Goal: Check status: Check status

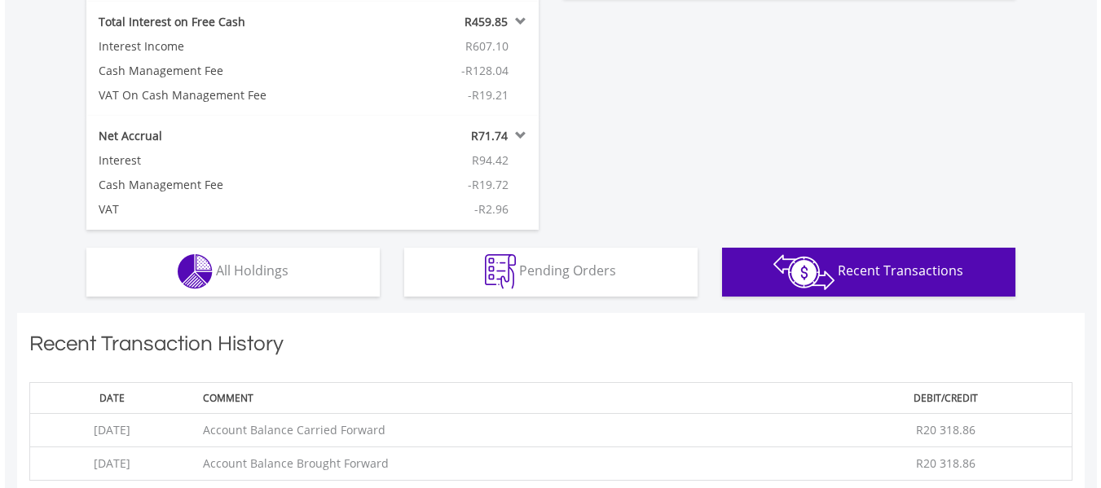
scroll to position [157, 310]
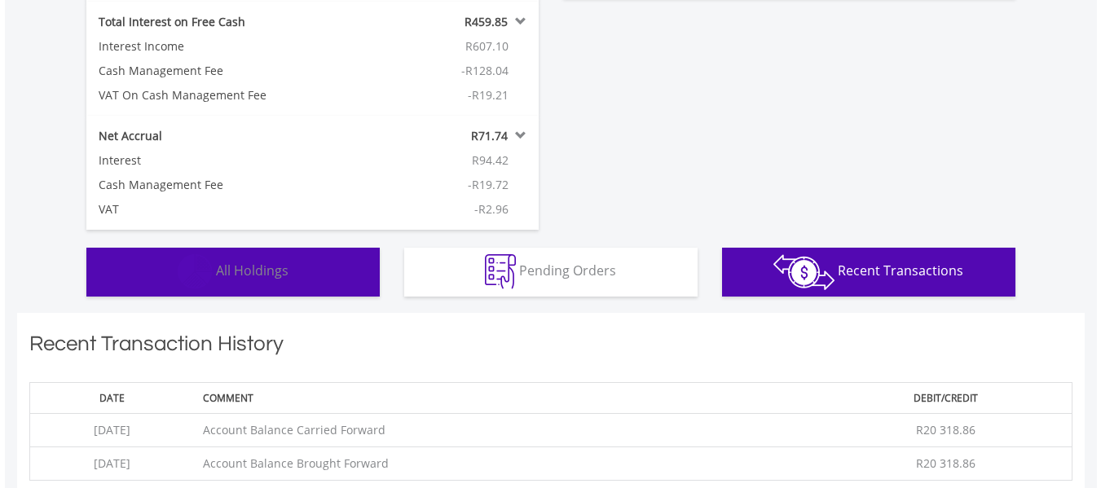
click at [260, 274] on span "All Holdings" at bounding box center [252, 271] width 73 height 18
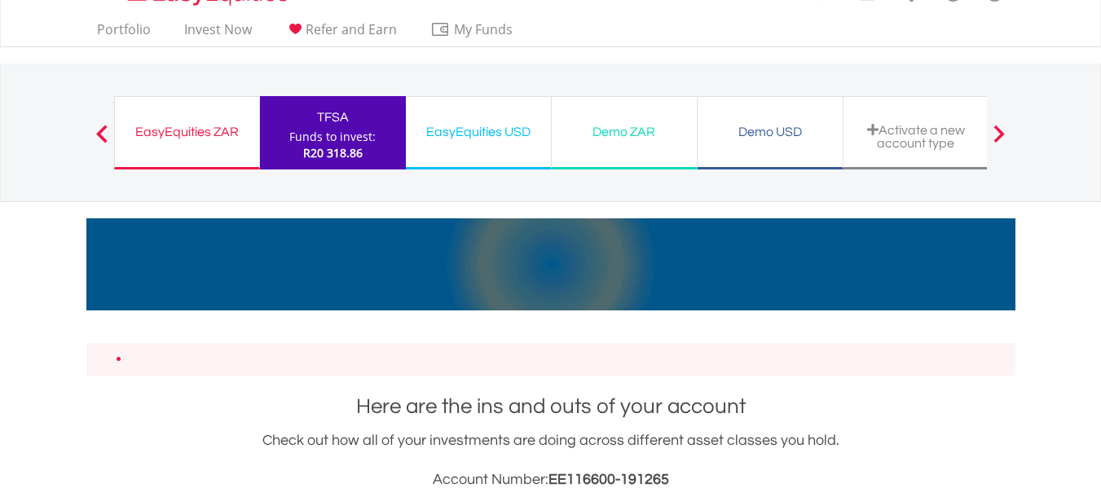
scroll to position [0, 0]
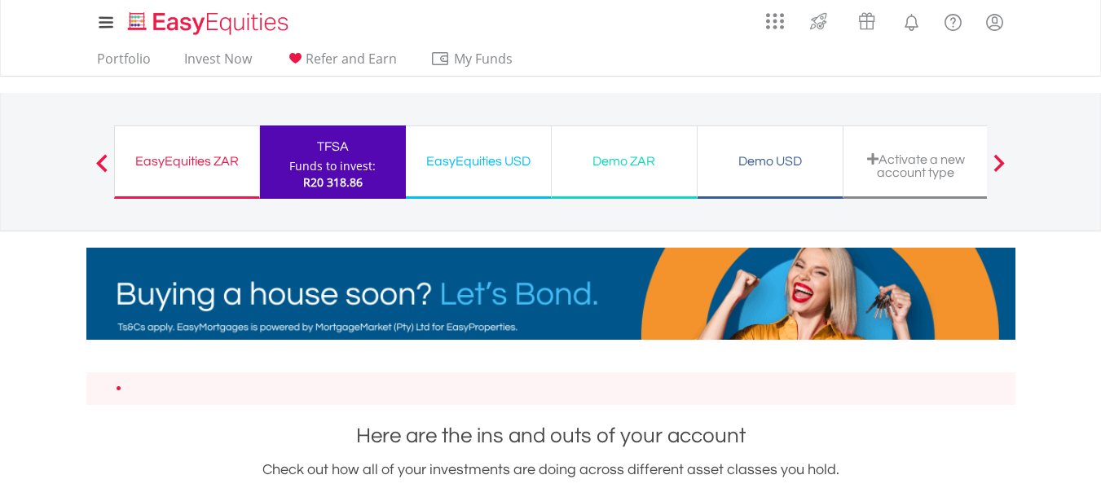
click at [174, 159] on div "EasyEquities ZAR" at bounding box center [187, 161] width 125 height 23
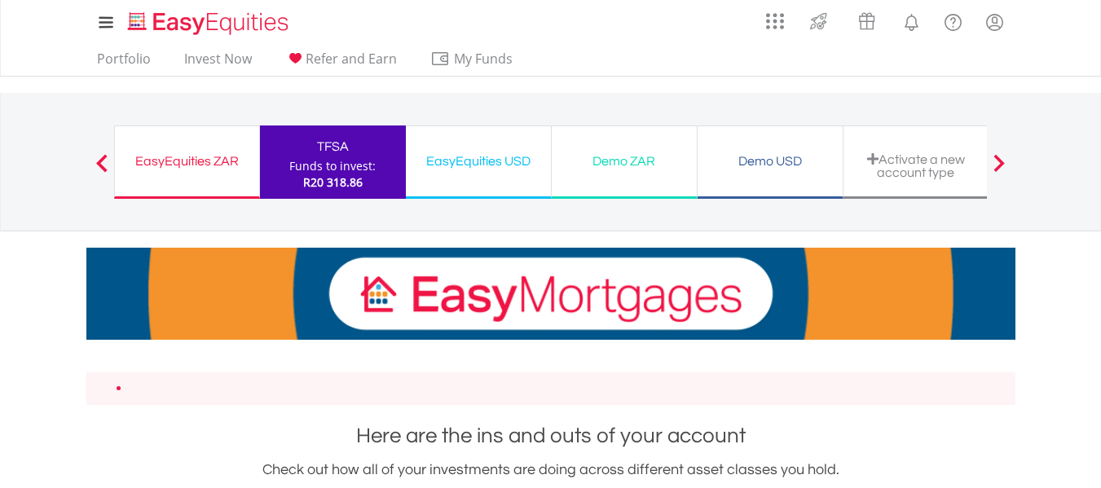
drag, startPoint x: 152, startPoint y: 156, endPoint x: 109, endPoint y: 157, distance: 43.2
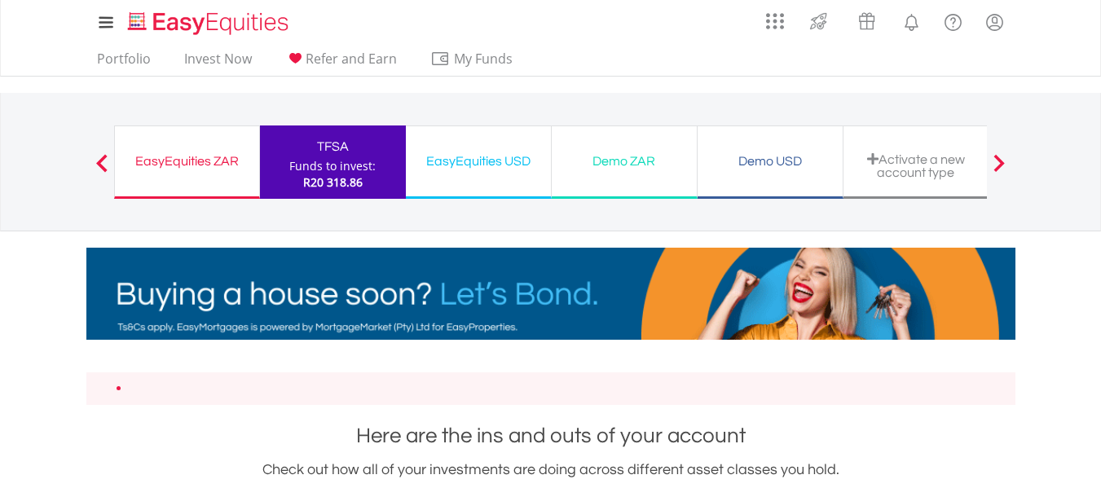
click at [153, 156] on div "EasyEquities ZAR" at bounding box center [187, 161] width 125 height 23
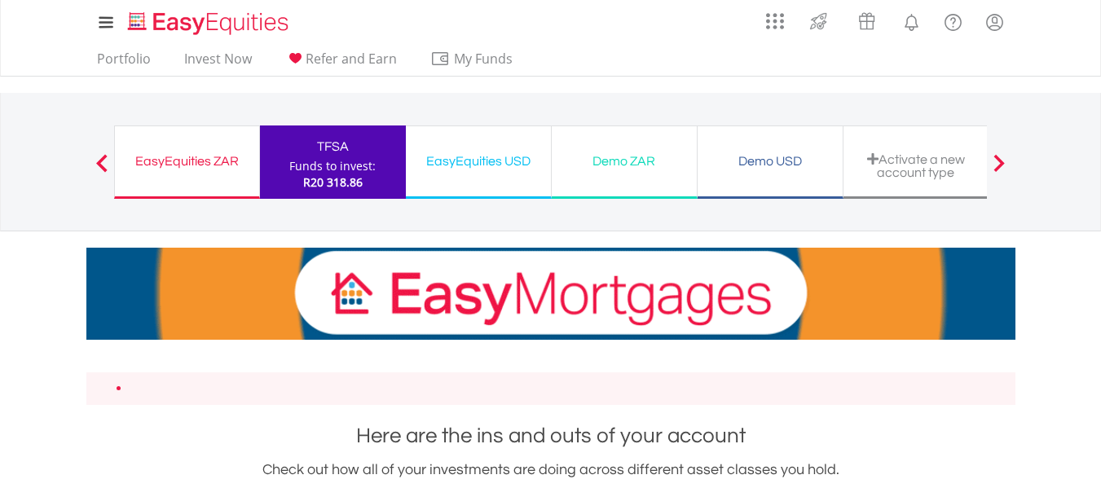
click at [103, 157] on span at bounding box center [101, 163] width 11 height 18
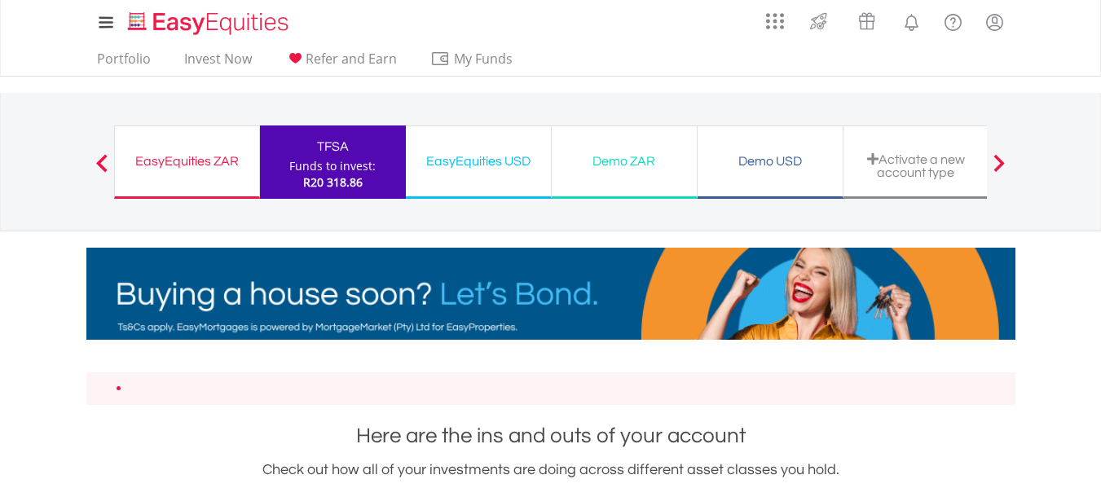
click at [204, 158] on div "EasyEquities ZAR" at bounding box center [187, 161] width 125 height 23
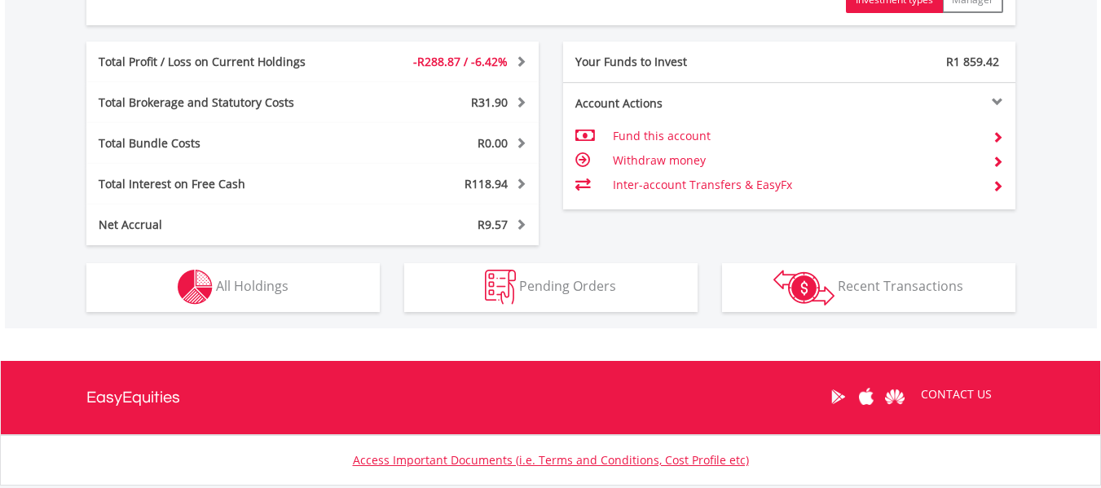
scroll to position [989, 0]
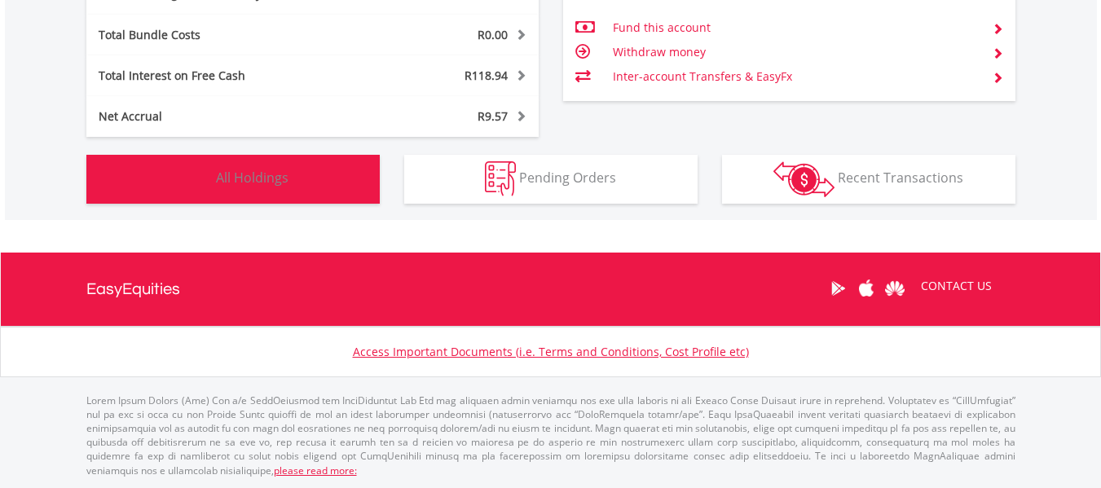
click at [254, 178] on span "All Holdings" at bounding box center [252, 178] width 73 height 18
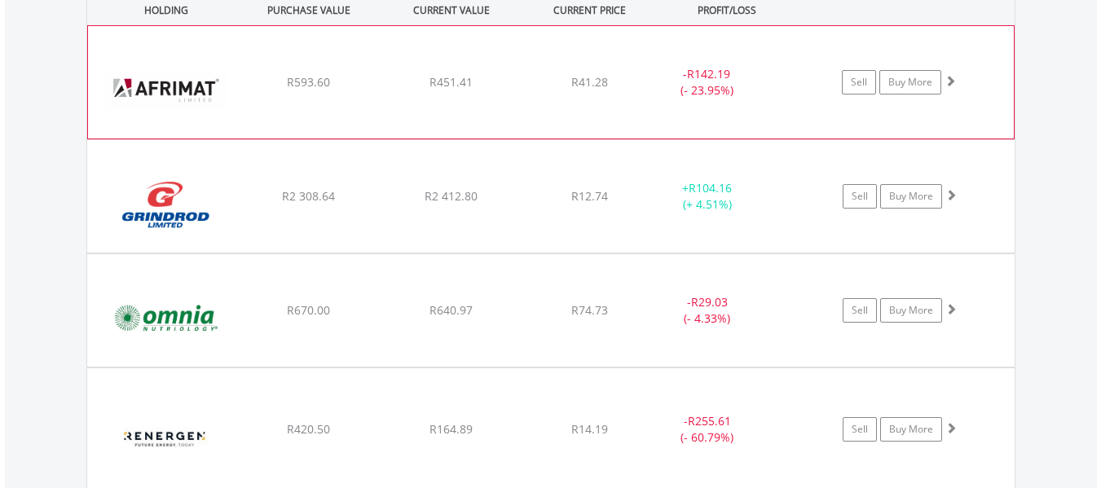
scroll to position [1323, 0]
